Goal: Transaction & Acquisition: Purchase product/service

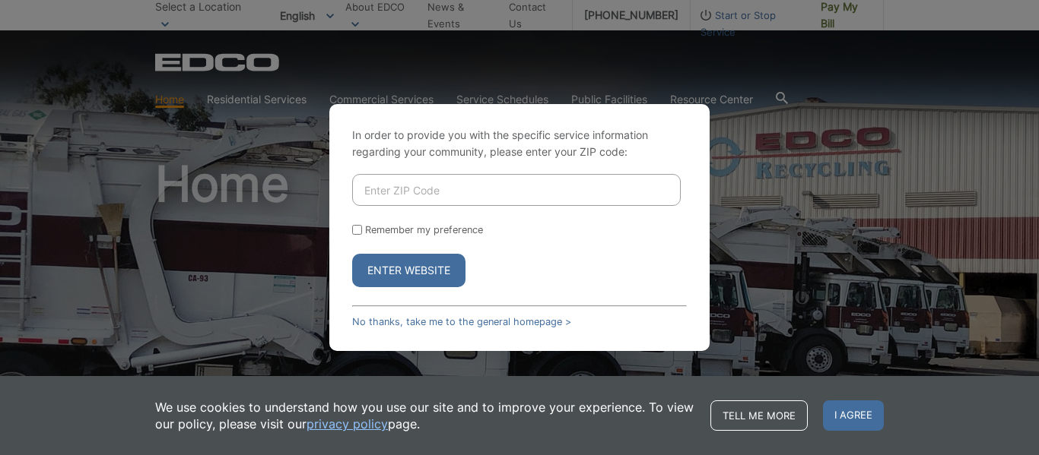
click at [460, 191] on input "Enter ZIP Code" at bounding box center [516, 190] width 329 height 32
type input "91977"
click at [416, 272] on button "Enter Website" at bounding box center [408, 270] width 113 height 33
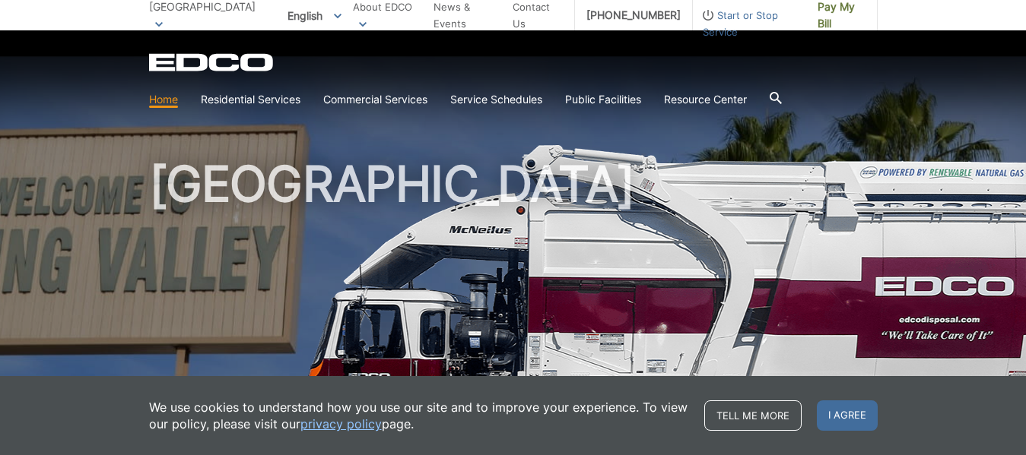
click at [163, 103] on link "Home" at bounding box center [163, 99] width 29 height 17
click at [840, 12] on span "Pay My Bill" at bounding box center [841, 14] width 48 height 33
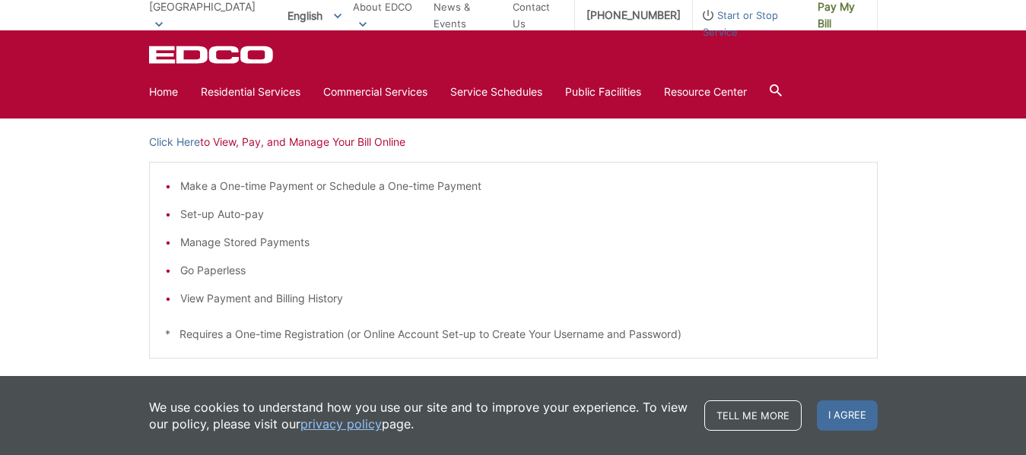
scroll to position [261, 0]
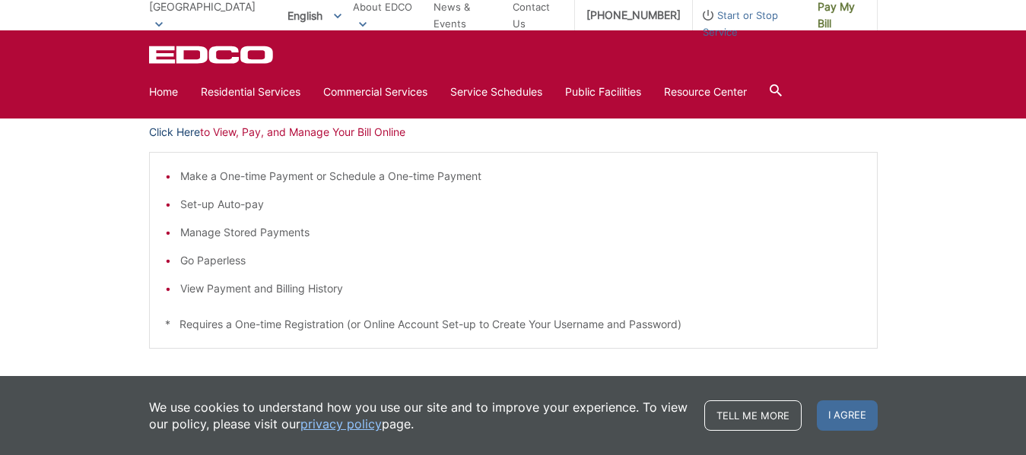
click at [178, 129] on link "Click Here" at bounding box center [174, 132] width 51 height 17
